Goal: Task Accomplishment & Management: Use online tool/utility

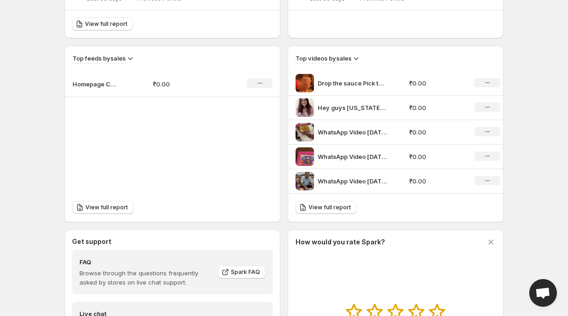
scroll to position [279, 0]
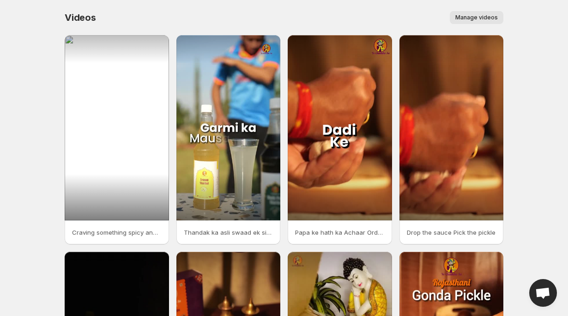
click at [476, 14] on span "Manage videos" at bounding box center [476, 17] width 42 height 7
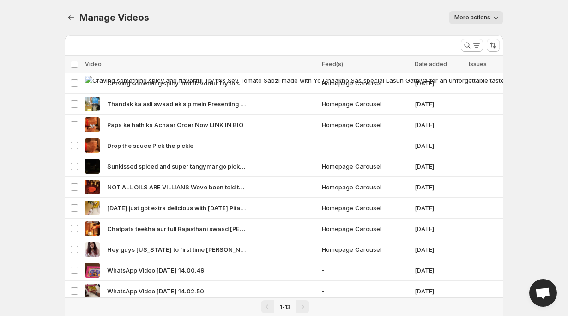
click at [481, 21] on button "More actions" at bounding box center [476, 17] width 54 height 13
click at [223, 2] on div "Manage Videos. This page is ready Manage Videos More actions More actions More …" at bounding box center [284, 17] width 439 height 35
click at [69, 16] on icon "Manage Videos" at bounding box center [70, 17] width 9 height 9
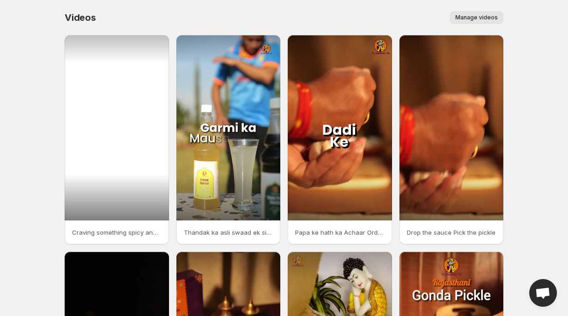
click at [116, 156] on div at bounding box center [117, 127] width 104 height 185
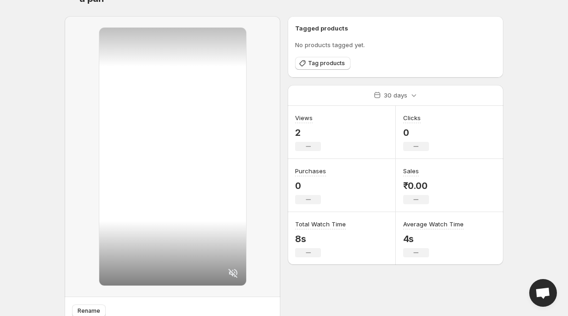
scroll to position [79, 0]
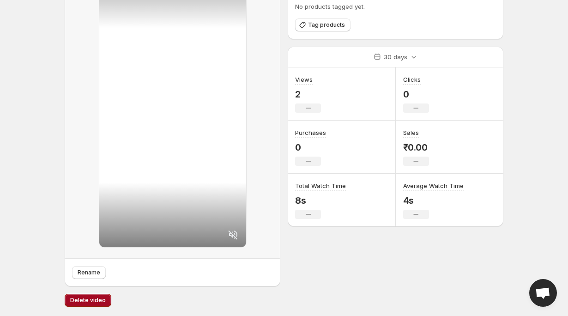
click at [83, 299] on span "Delete video" at bounding box center [88, 299] width 36 height 7
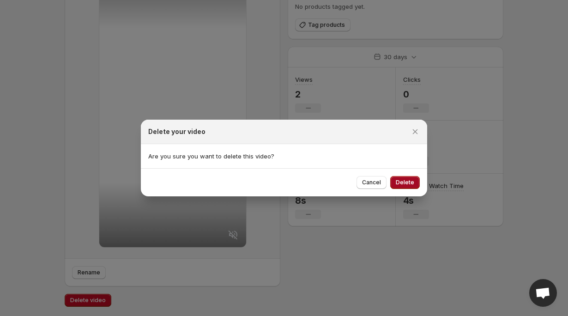
click at [407, 183] on span "Delete" at bounding box center [405, 182] width 18 height 7
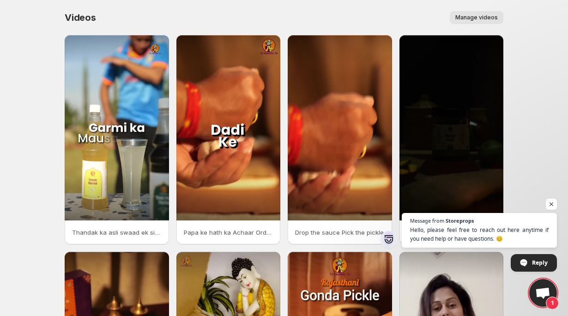
click at [546, 310] on body "Home Feeds Videos Subscription Settings Videos. This page is ready Videos Manag…" at bounding box center [284, 158] width 568 height 316
click at [544, 290] on span "Open chat" at bounding box center [542, 293] width 15 height 13
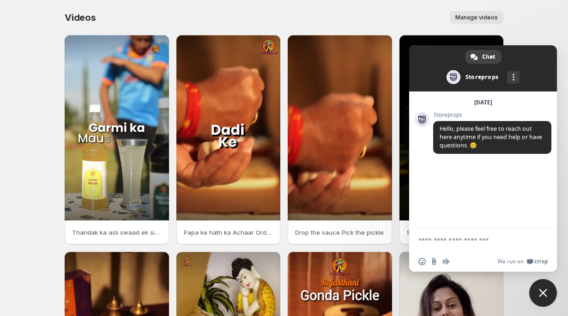
click at [485, 241] on textarea "Compose your message..." at bounding box center [472, 240] width 109 height 8
type textarea "*****"
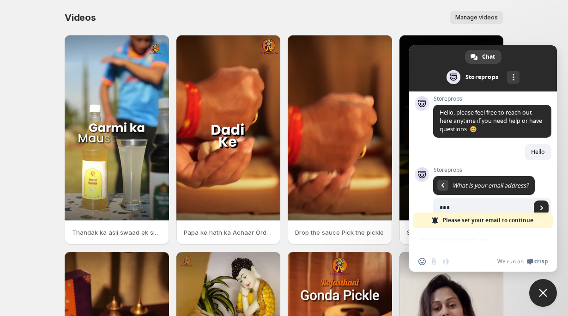
scroll to position [35, 0]
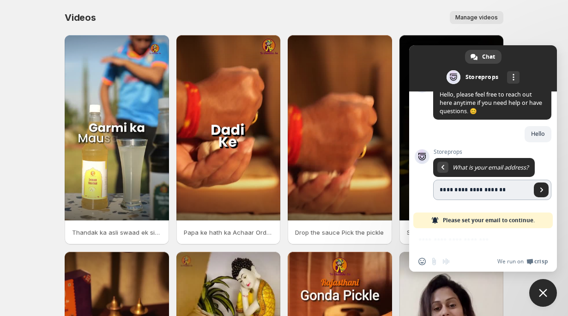
click at [497, 193] on input "**********" at bounding box center [482, 190] width 98 height 20
type input "**********"
click at [541, 295] on span "Close chat" at bounding box center [543, 293] width 8 height 8
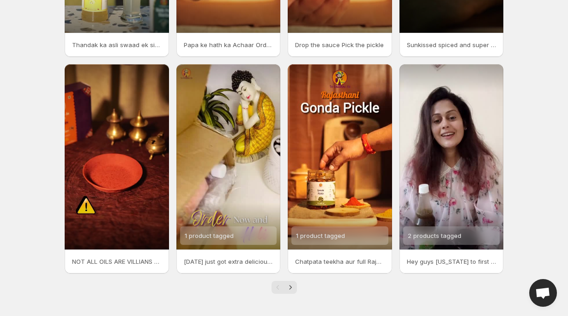
scroll to position [0, 0]
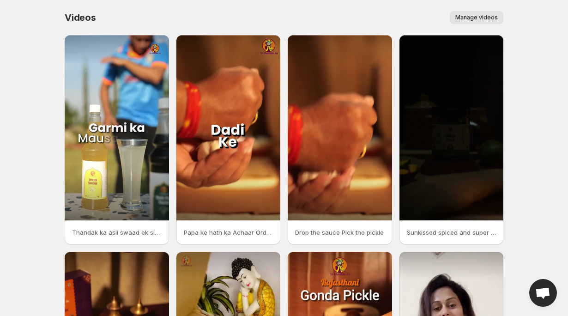
click at [469, 20] on span "Manage videos" at bounding box center [476, 17] width 42 height 7
click at [481, 17] on span "Manage videos" at bounding box center [476, 17] width 42 height 7
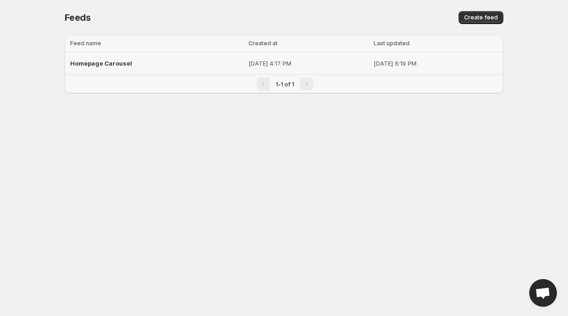
click at [104, 65] on span "Homepage Carousel" at bounding box center [101, 63] width 62 height 7
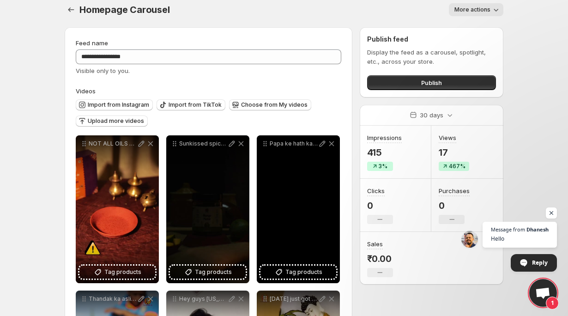
scroll to position [6, 0]
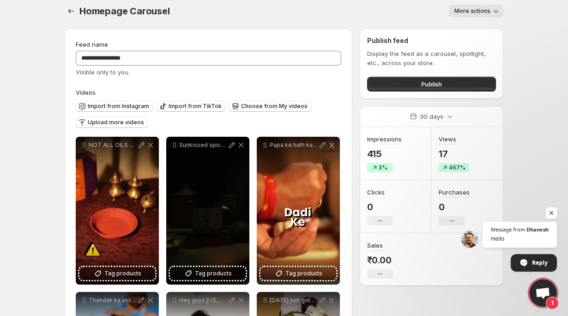
click at [555, 210] on span "Open chat" at bounding box center [552, 213] width 12 height 12
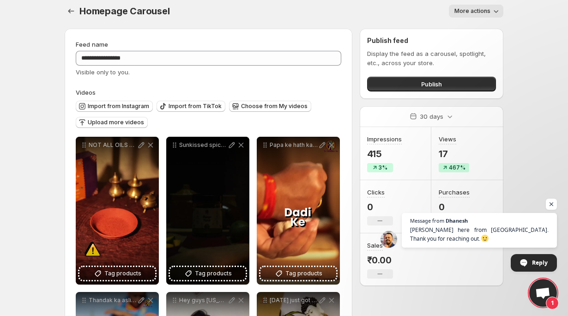
scroll to position [95, 0]
click at [555, 204] on span "Open chat" at bounding box center [552, 205] width 12 height 12
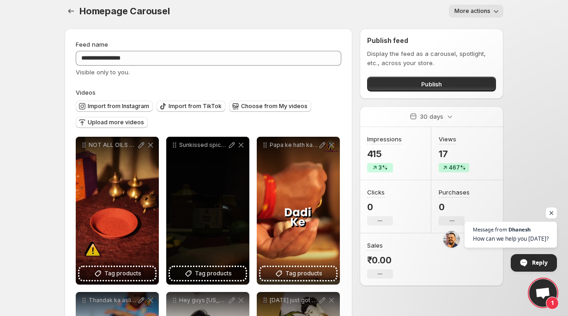
scroll to position [114, 0]
click at [553, 213] on span "Open chat" at bounding box center [552, 213] width 12 height 12
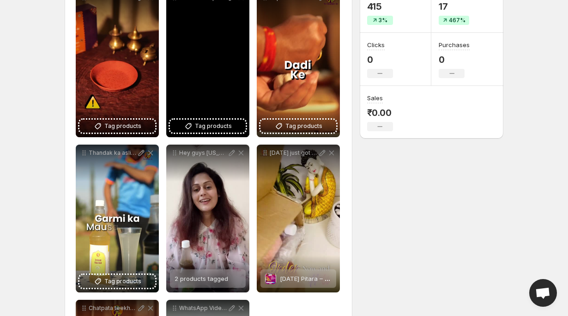
scroll to position [156, 0]
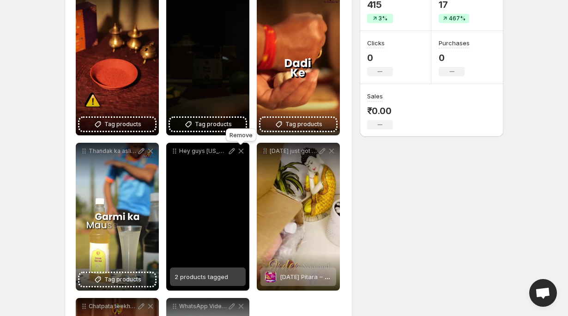
click at [242, 150] on icon at bounding box center [241, 151] width 5 height 5
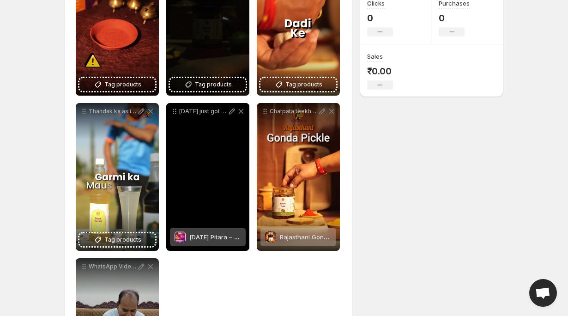
scroll to position [193, 0]
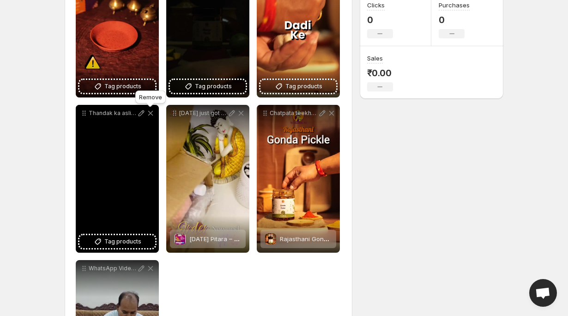
click at [152, 115] on icon at bounding box center [150, 113] width 5 height 5
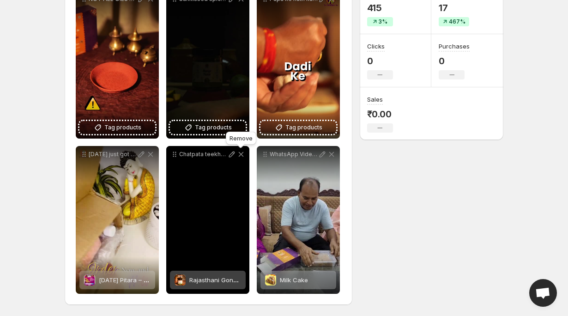
click at [242, 155] on icon at bounding box center [240, 154] width 9 height 9
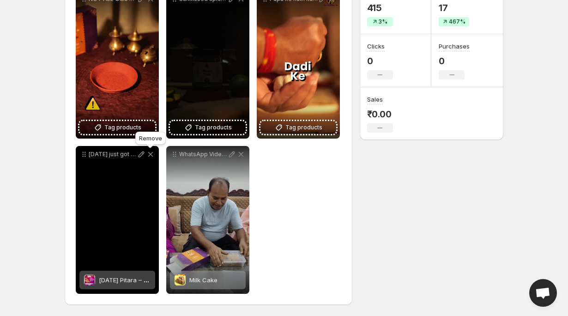
click at [150, 152] on icon at bounding box center [150, 154] width 9 height 9
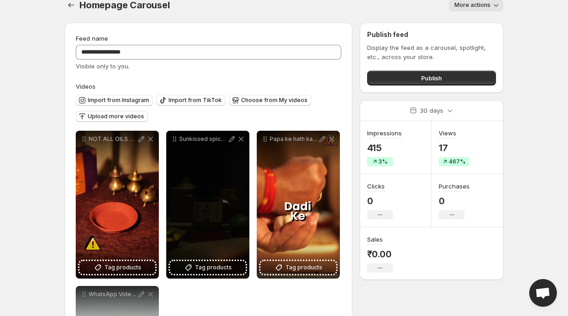
scroll to position [0, 0]
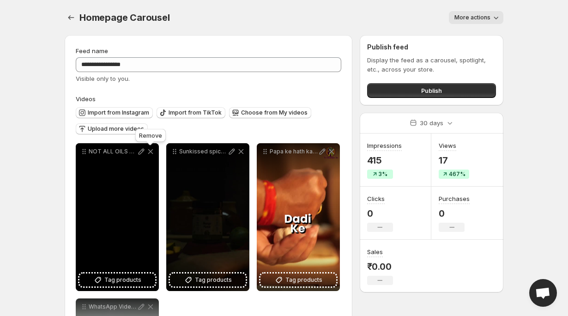
click at [150, 151] on icon at bounding box center [150, 151] width 9 height 9
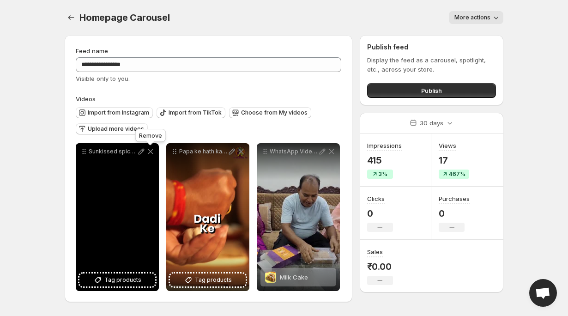
click at [151, 152] on icon at bounding box center [150, 151] width 9 height 9
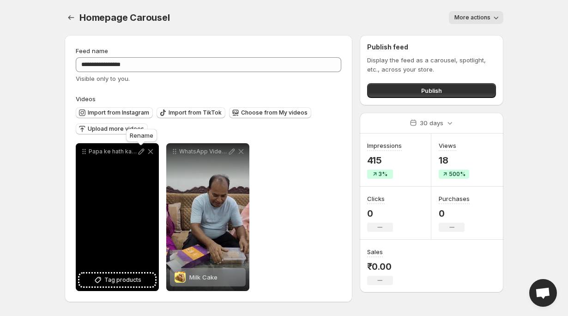
click at [141, 154] on icon at bounding box center [141, 151] width 9 height 9
type input "**********"
click at [115, 280] on span "Tag products" at bounding box center [122, 279] width 37 height 9
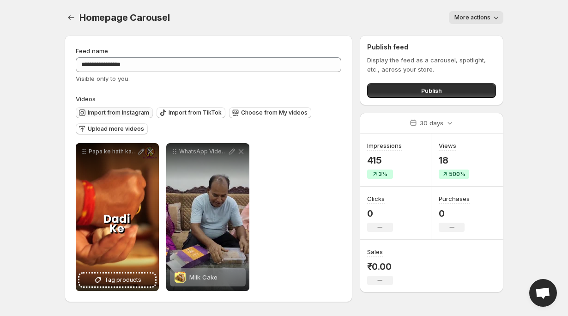
click at [115, 113] on span "Import from Instagram" at bounding box center [118, 112] width 61 height 7
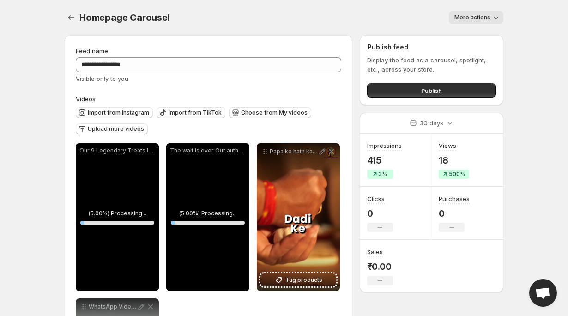
scroll to position [47, 0]
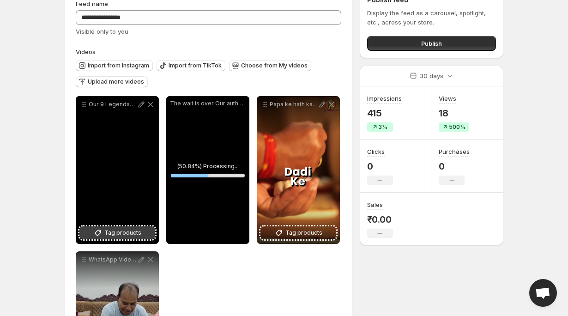
click at [118, 231] on span "Tag products" at bounding box center [122, 232] width 37 height 9
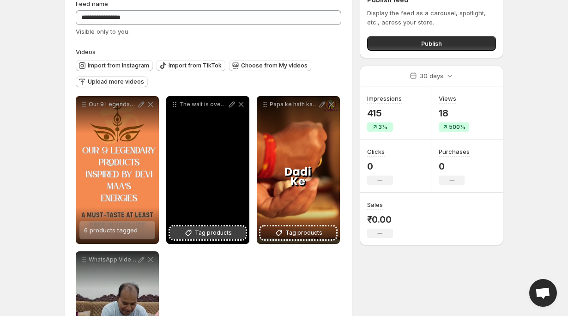
click at [215, 232] on span "Tag products" at bounding box center [213, 232] width 37 height 9
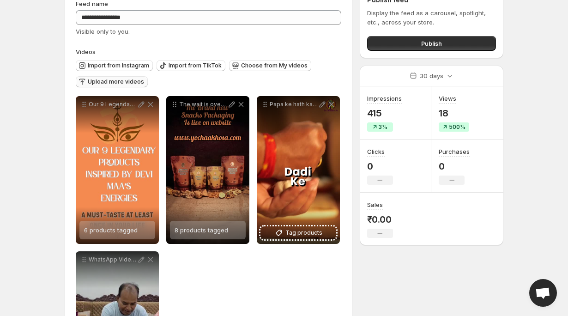
click at [122, 86] on button "Upload more videos" at bounding box center [112, 81] width 72 height 11
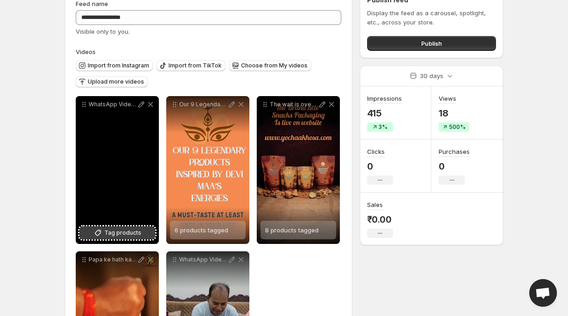
click at [112, 234] on span "Tag products" at bounding box center [122, 232] width 37 height 9
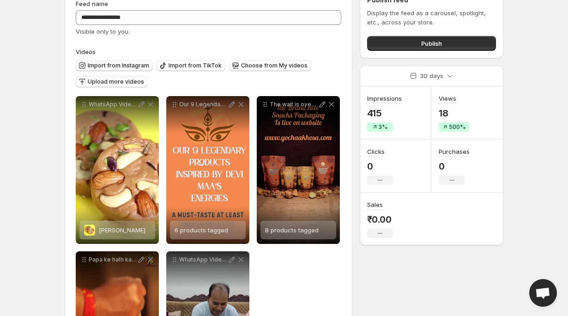
click at [128, 66] on span "Import from Instagram" at bounding box center [118, 65] width 61 height 7
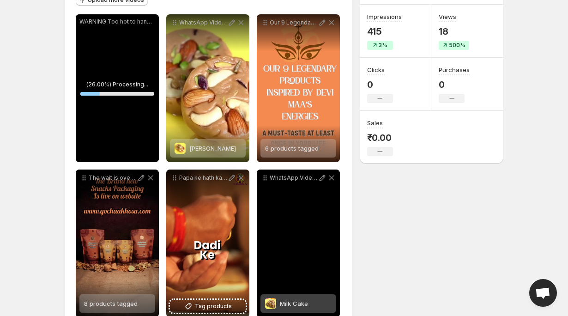
scroll to position [128, 0]
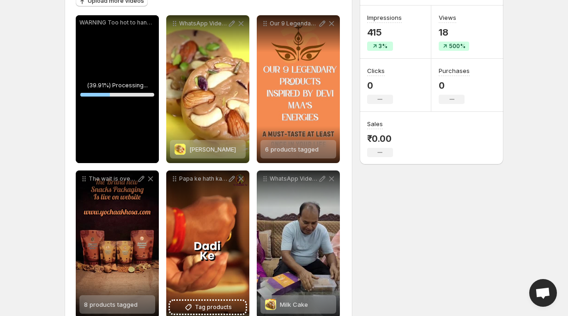
drag, startPoint x: 209, startPoint y: 84, endPoint x: 129, endPoint y: 86, distance: 79.9
click at [129, 86] on div "**********" at bounding box center [209, 166] width 266 height 303
click at [44, 87] on body "**********" at bounding box center [284, 30] width 568 height 316
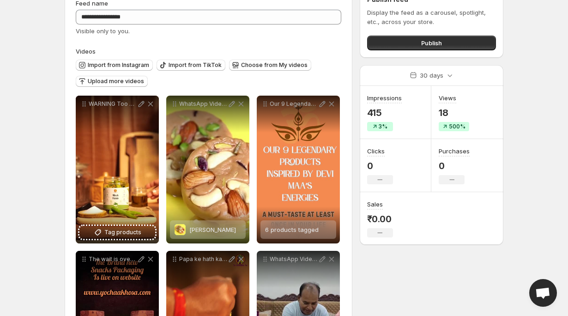
scroll to position [54, 0]
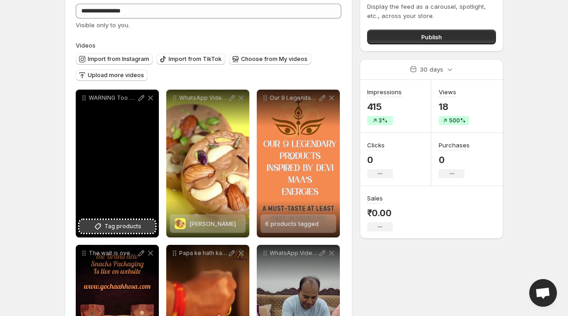
click at [107, 221] on button "Tag products" at bounding box center [117, 226] width 76 height 13
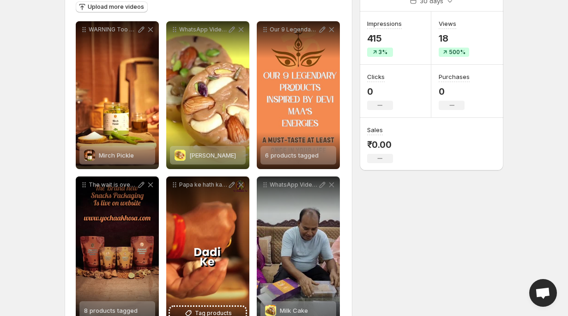
scroll to position [0, 0]
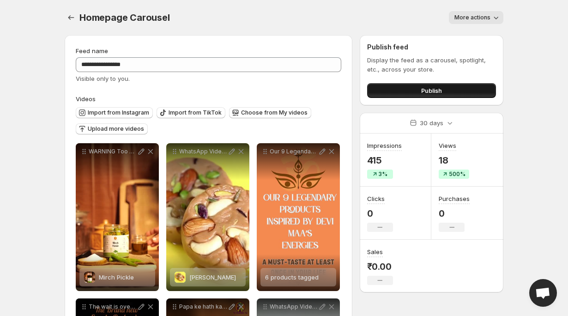
click at [405, 95] on button "Publish" at bounding box center [431, 90] width 129 height 15
click at [71, 19] on icon "Settings" at bounding box center [70, 17] width 9 height 9
